Goal: Navigation & Orientation: Find specific page/section

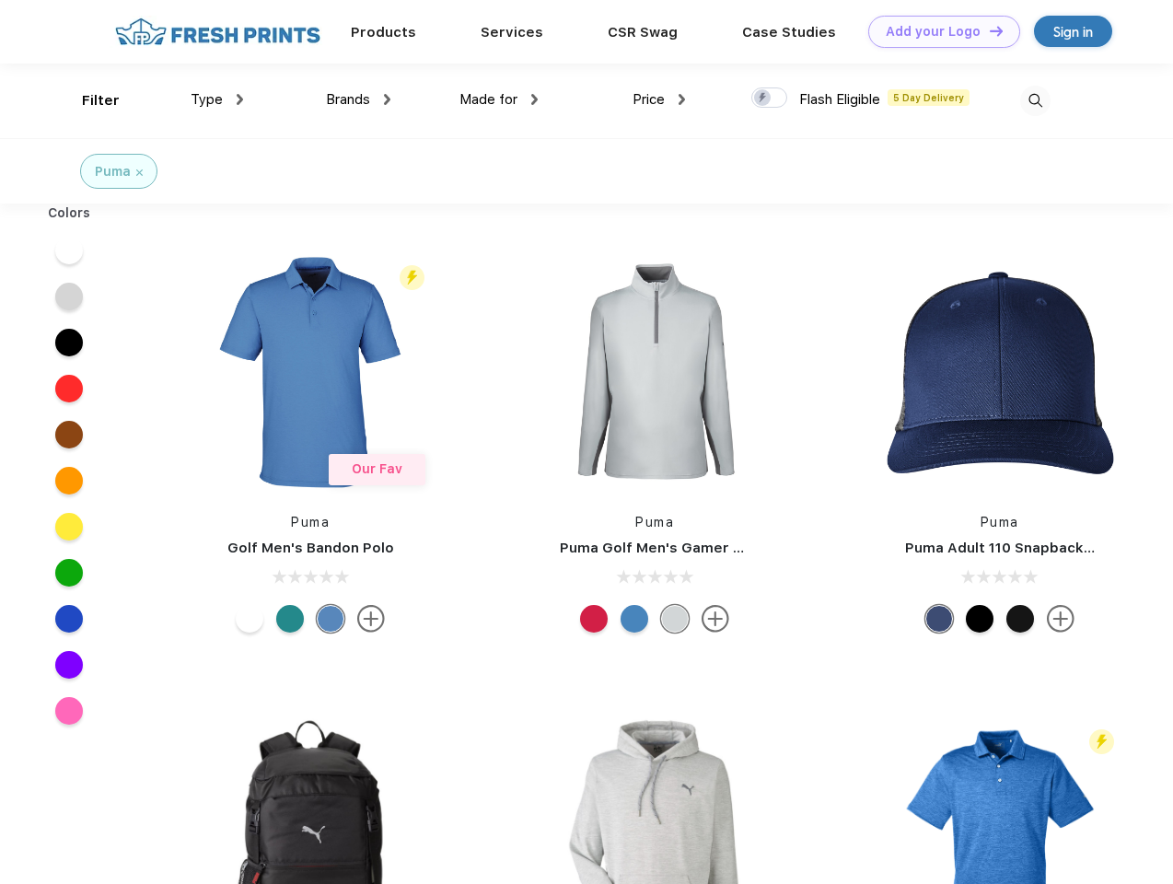
click at [937, 31] on link "Add your Logo Design Tool" at bounding box center [944, 32] width 152 height 32
click at [0, 0] on div "Design Tool" at bounding box center [0, 0] width 0 height 0
click at [988, 30] on link "Add your Logo Design Tool" at bounding box center [944, 32] width 152 height 32
click at [88, 100] on div "Filter" at bounding box center [101, 100] width 38 height 21
click at [217, 99] on span "Type" at bounding box center [207, 99] width 32 height 17
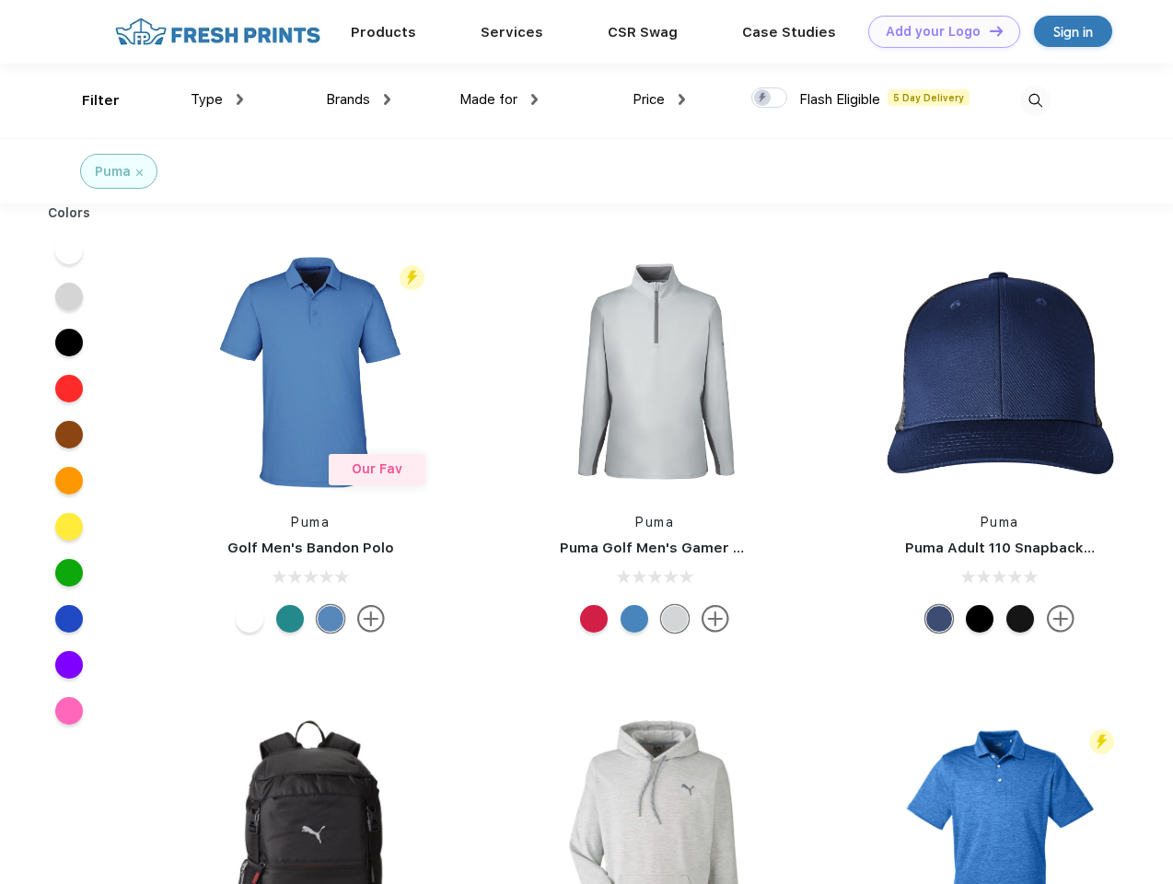
click at [358, 99] on span "Brands" at bounding box center [348, 99] width 44 height 17
click at [499, 99] on span "Made for" at bounding box center [488, 99] width 58 height 17
click at [659, 99] on span "Price" at bounding box center [649, 99] width 32 height 17
click at [770, 99] on div at bounding box center [769, 97] width 36 height 20
click at [763, 99] on input "checkbox" at bounding box center [757, 93] width 12 height 12
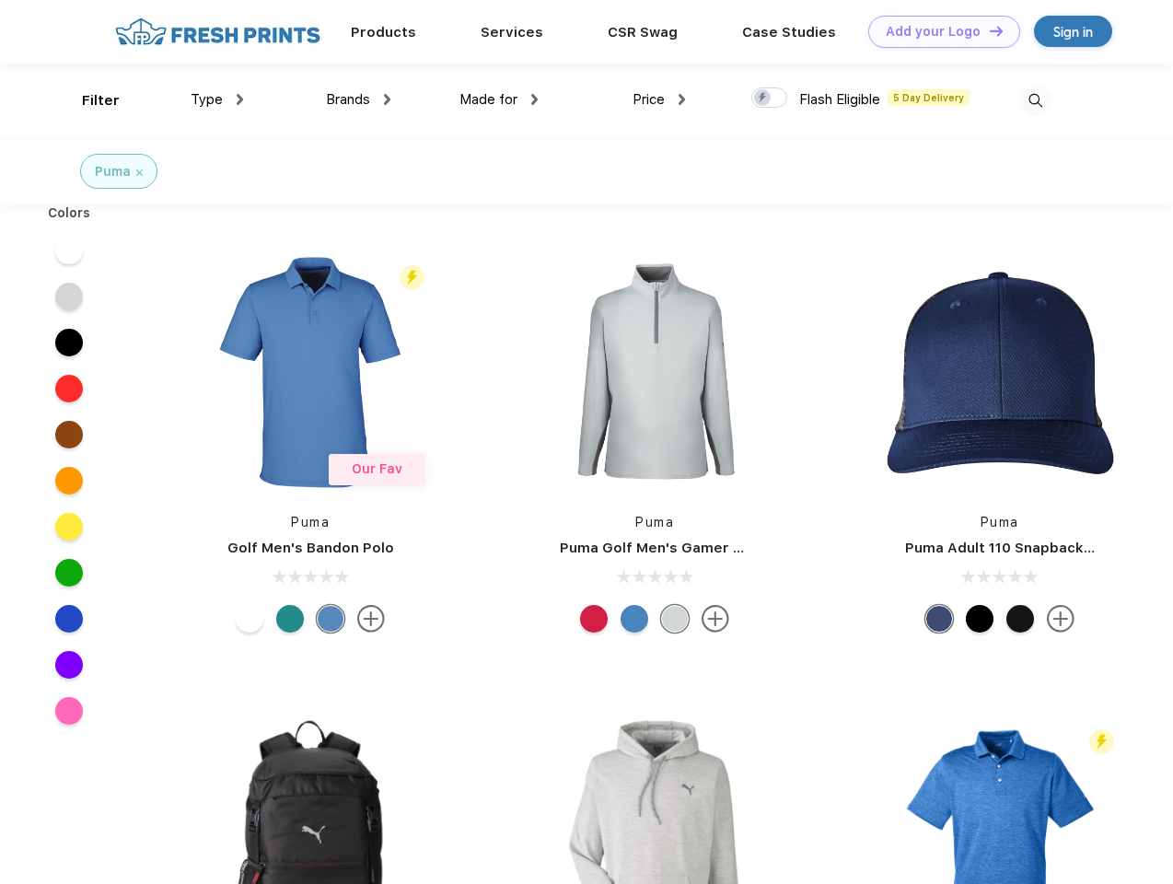
click at [1035, 100] on img at bounding box center [1035, 101] width 30 height 30
